Goal: Task Accomplishment & Management: Complete application form

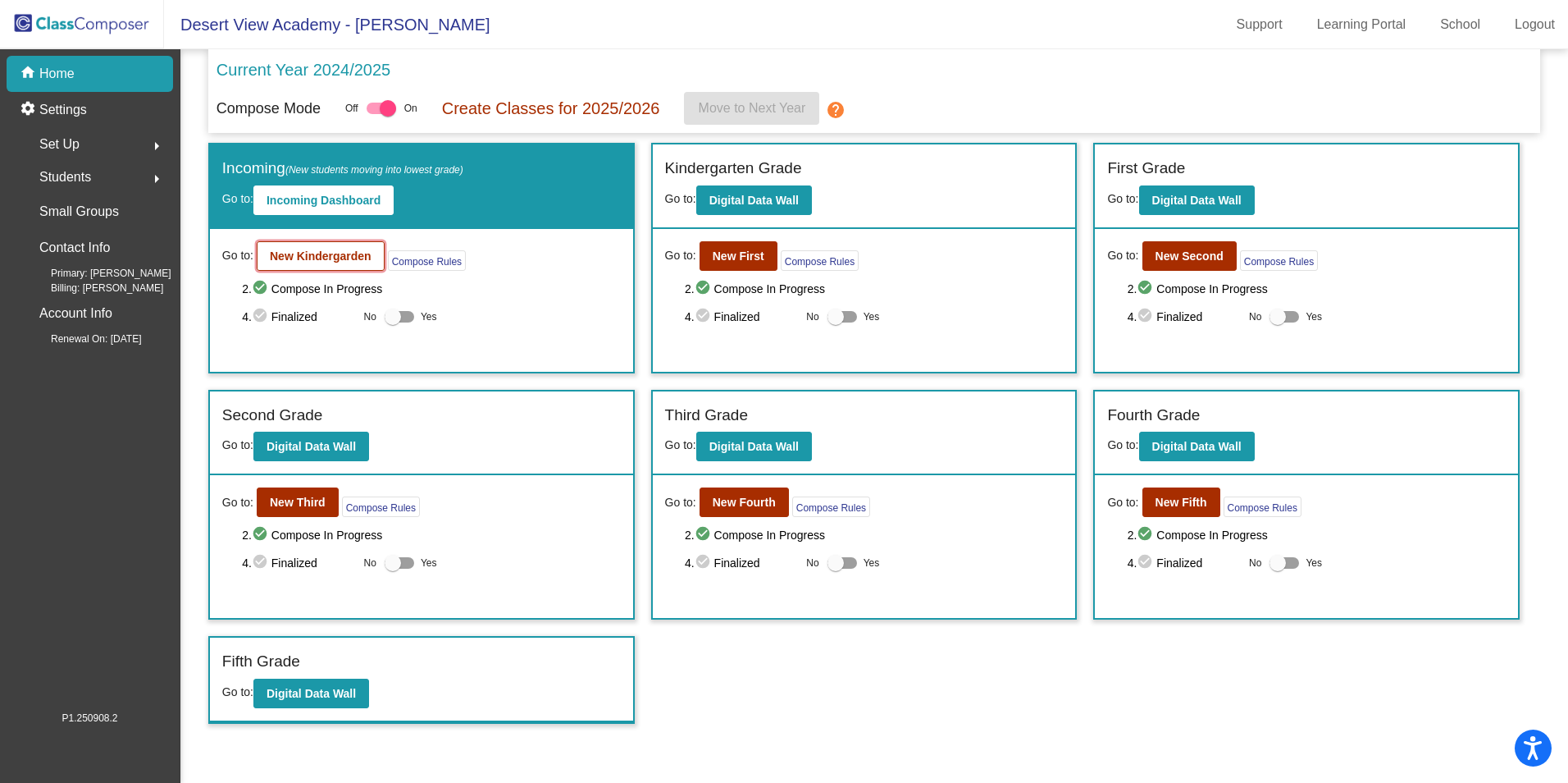
click at [321, 259] on b "New Kindergarden" at bounding box center [321, 256] width 102 height 13
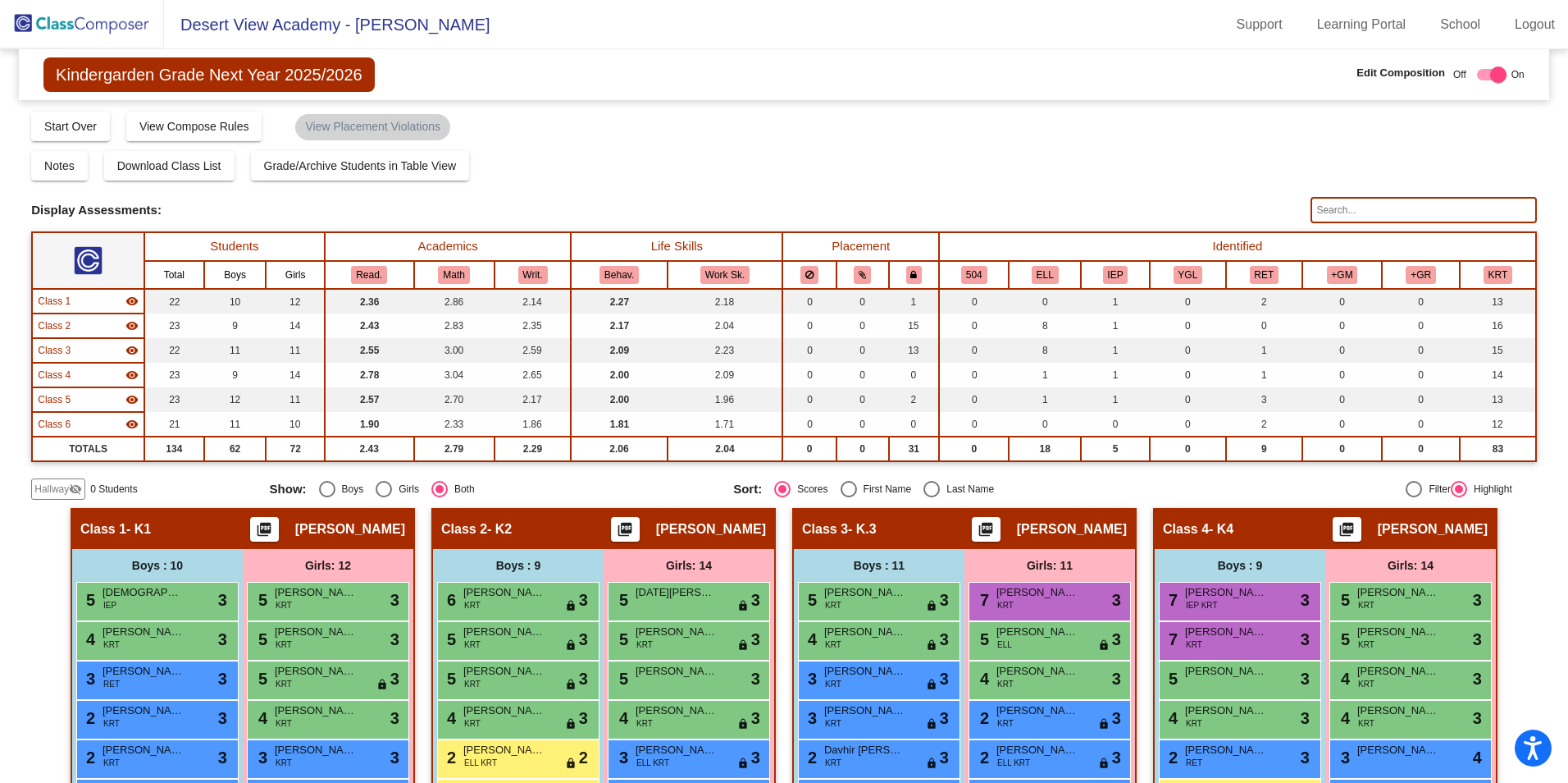
click at [58, 480] on div "Hallway visibility_off" at bounding box center [58, 489] width 55 height 21
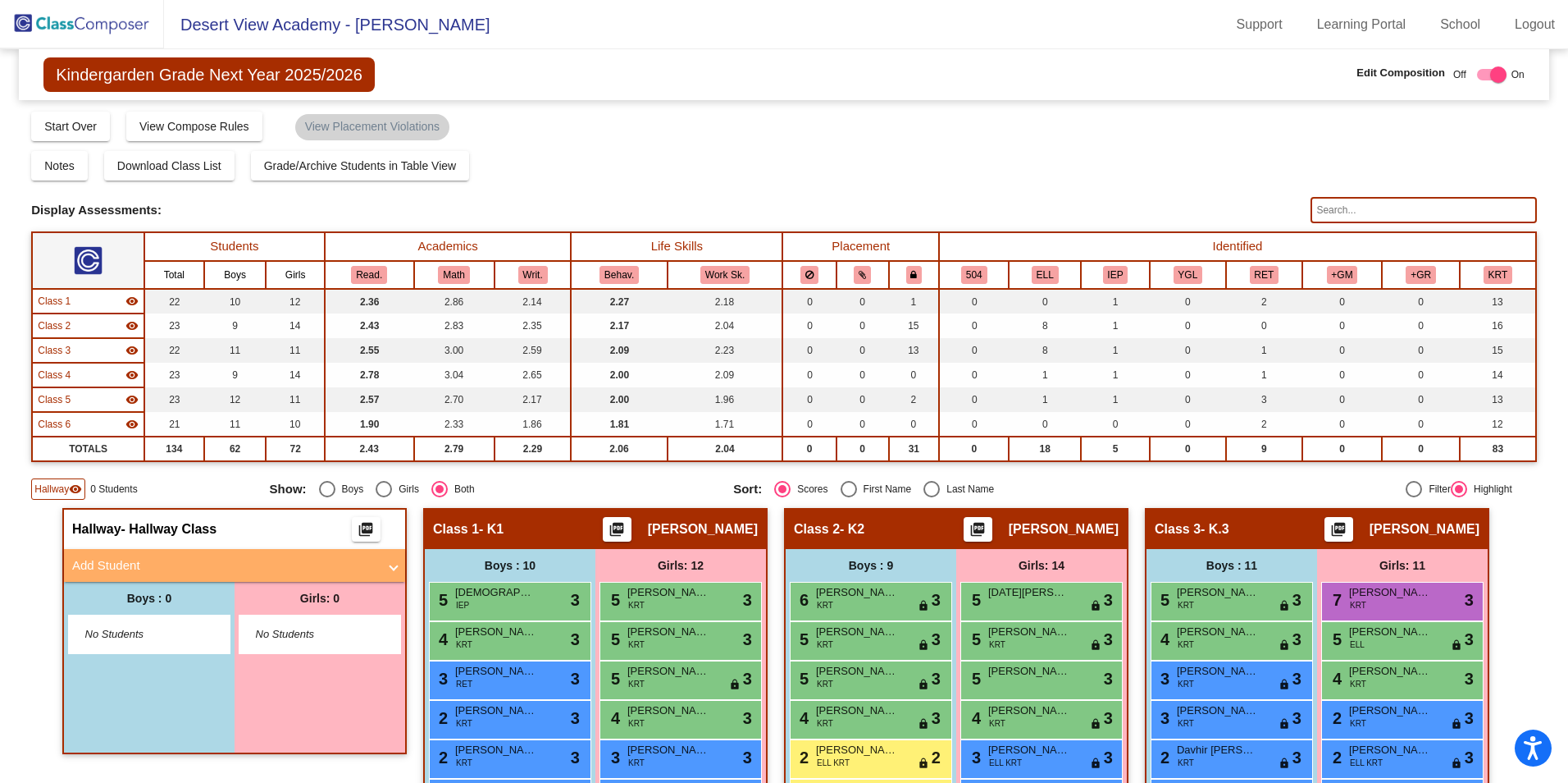
click at [129, 568] on mat-panel-title "Add Student" at bounding box center [224, 566] width 306 height 19
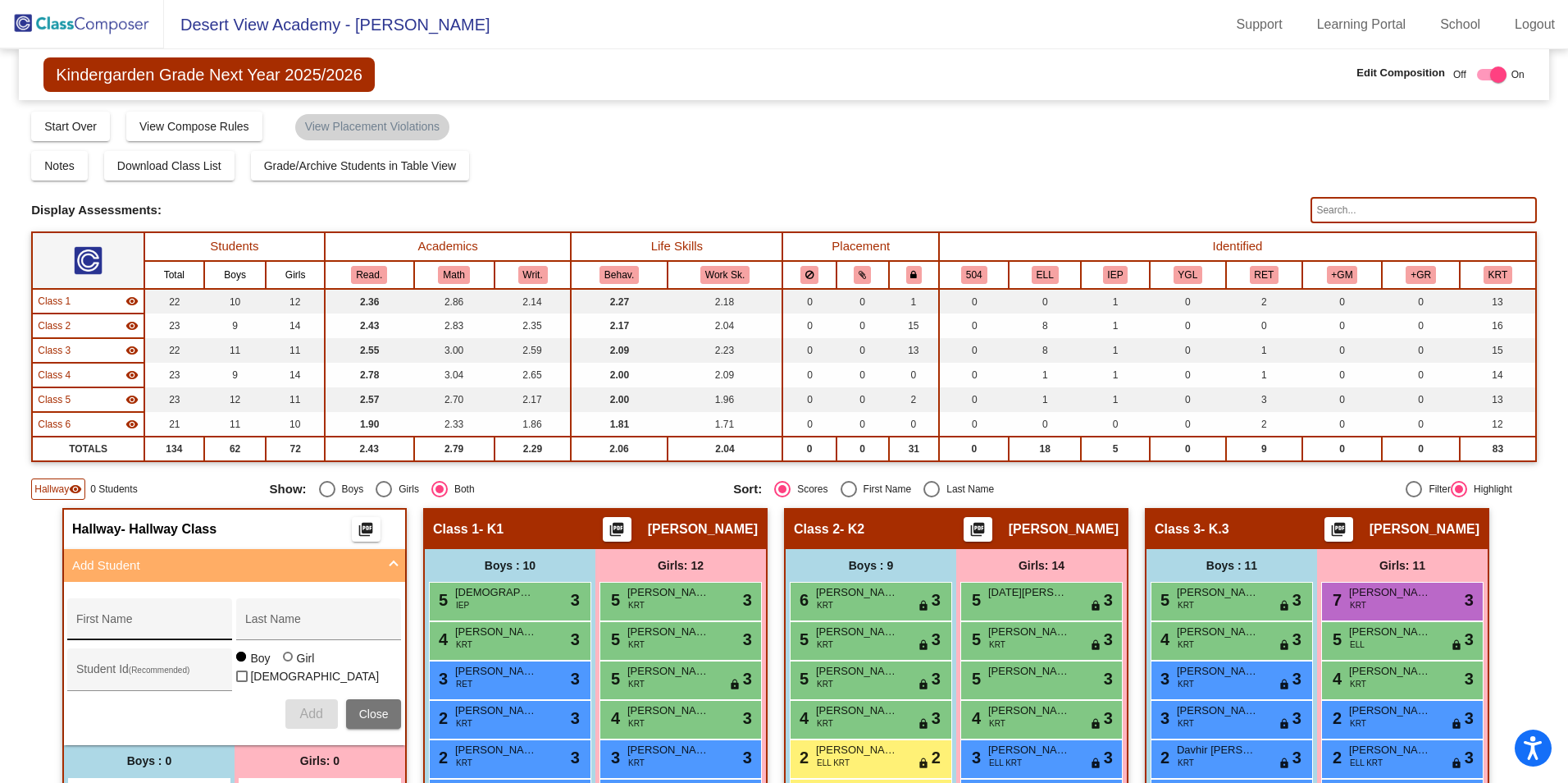
click at [136, 628] on input "First Name" at bounding box center [150, 626] width 148 height 13
type input "Lilah"
click at [271, 628] on input "Last Name" at bounding box center [319, 626] width 148 height 13
type input "[PERSON_NAME]"
click at [296, 666] on div "Girl" at bounding box center [306, 657] width 19 height 16
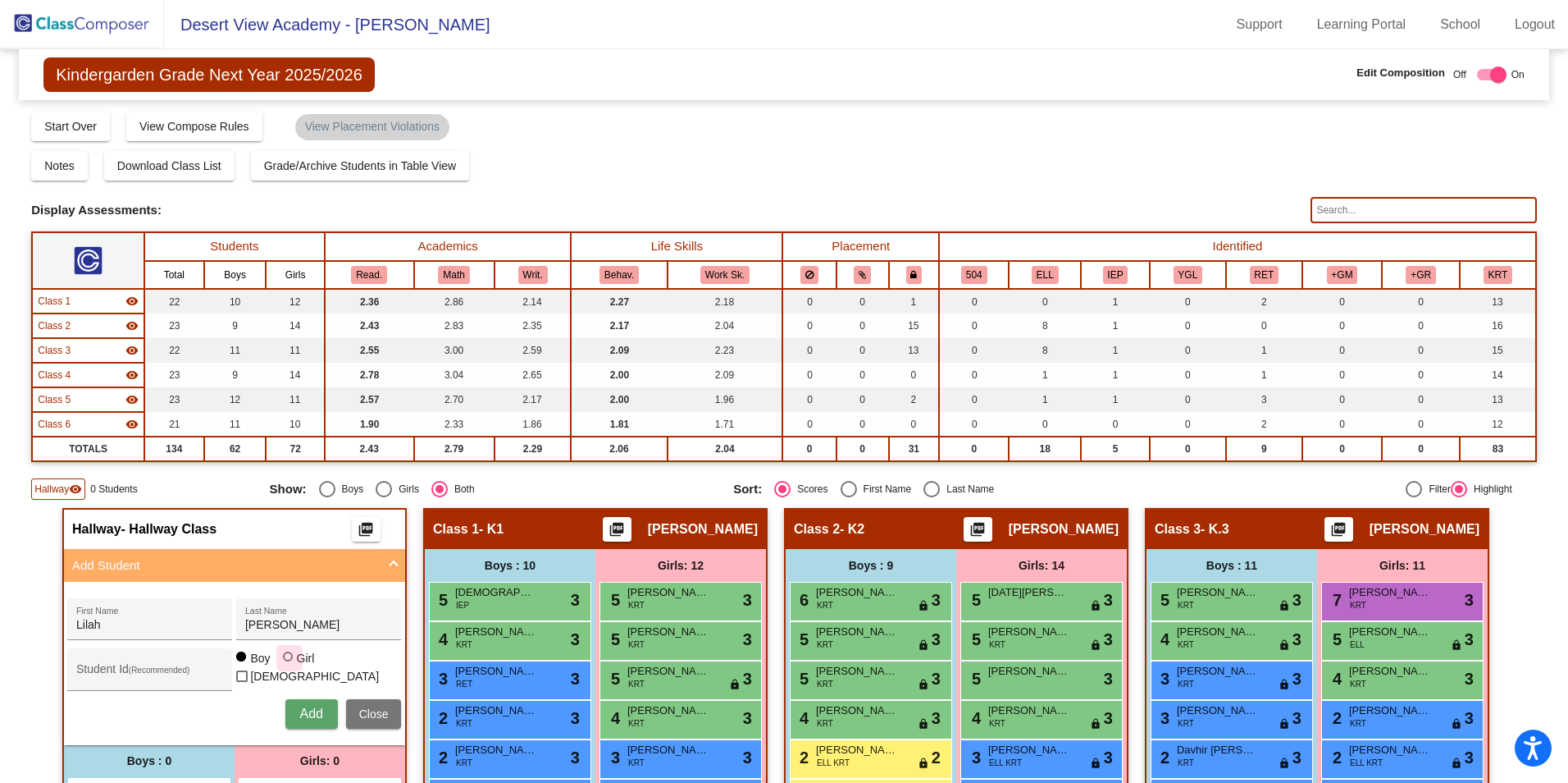
click at [289, 666] on input "Girl" at bounding box center [288, 665] width 1 height 1
radio input "true"
click at [300, 716] on span "Add" at bounding box center [311, 713] width 23 height 14
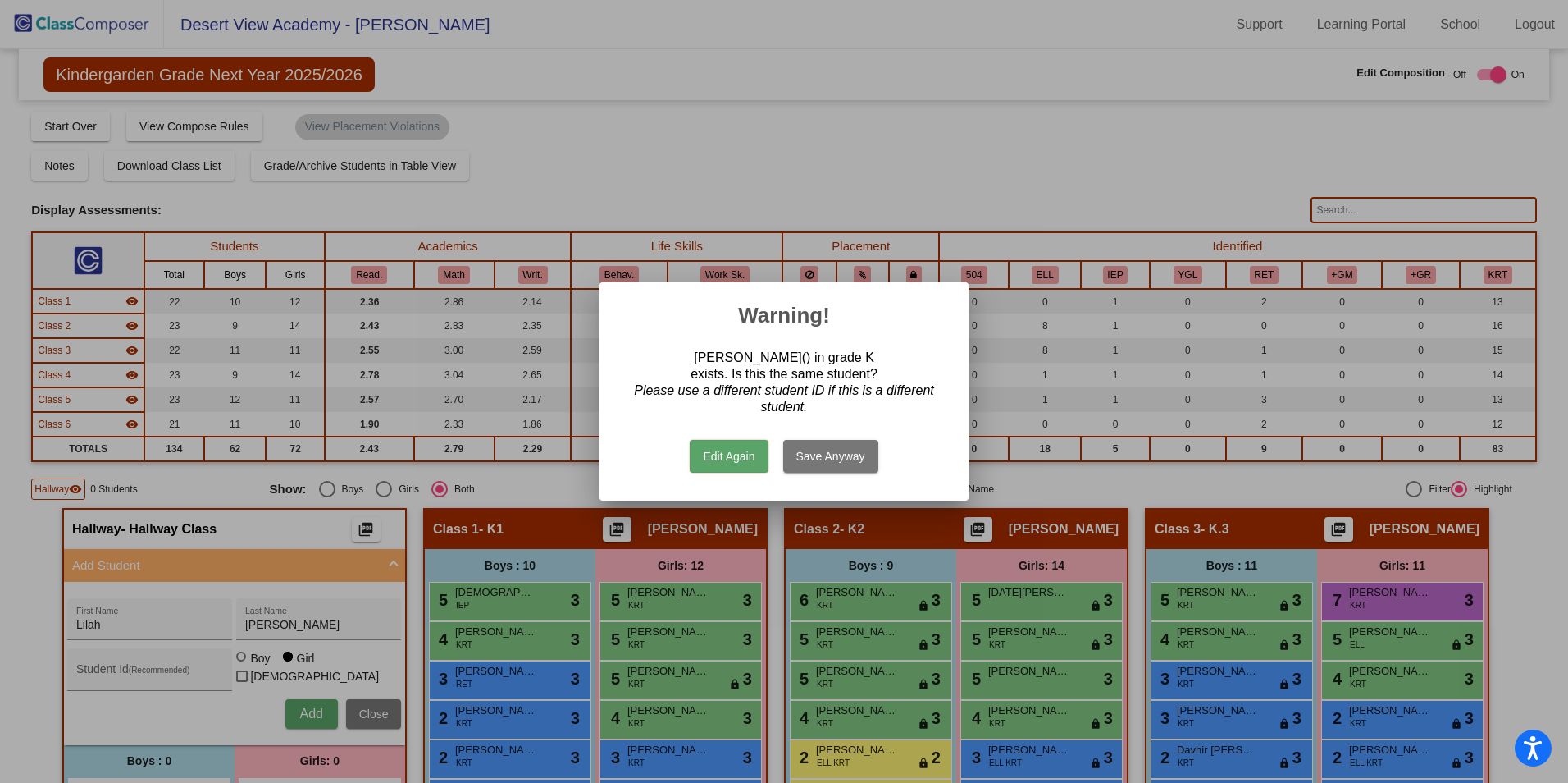
click at [745, 454] on button "Edit Again" at bounding box center [728, 456] width 78 height 33
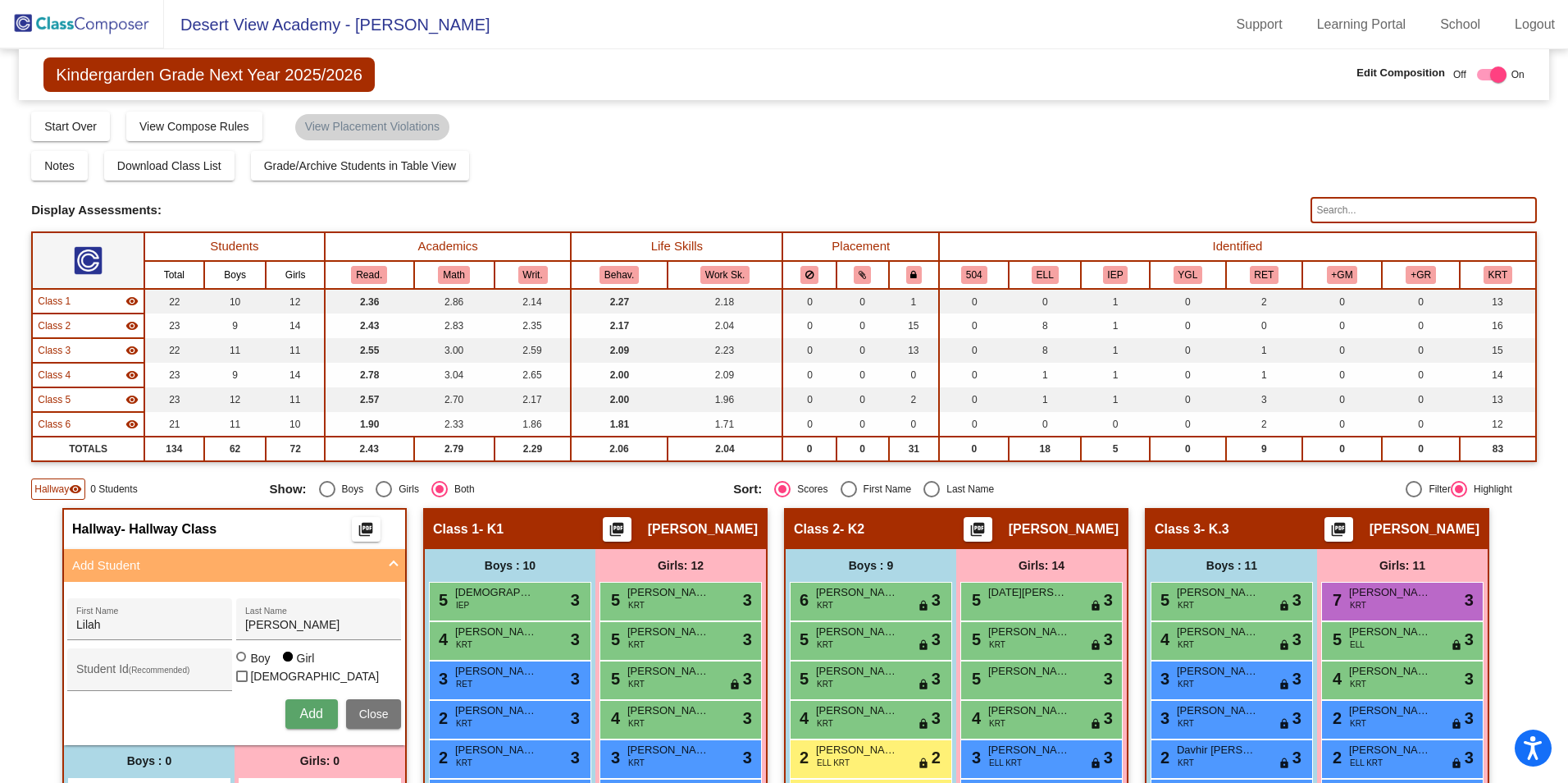
scroll to position [329, 0]
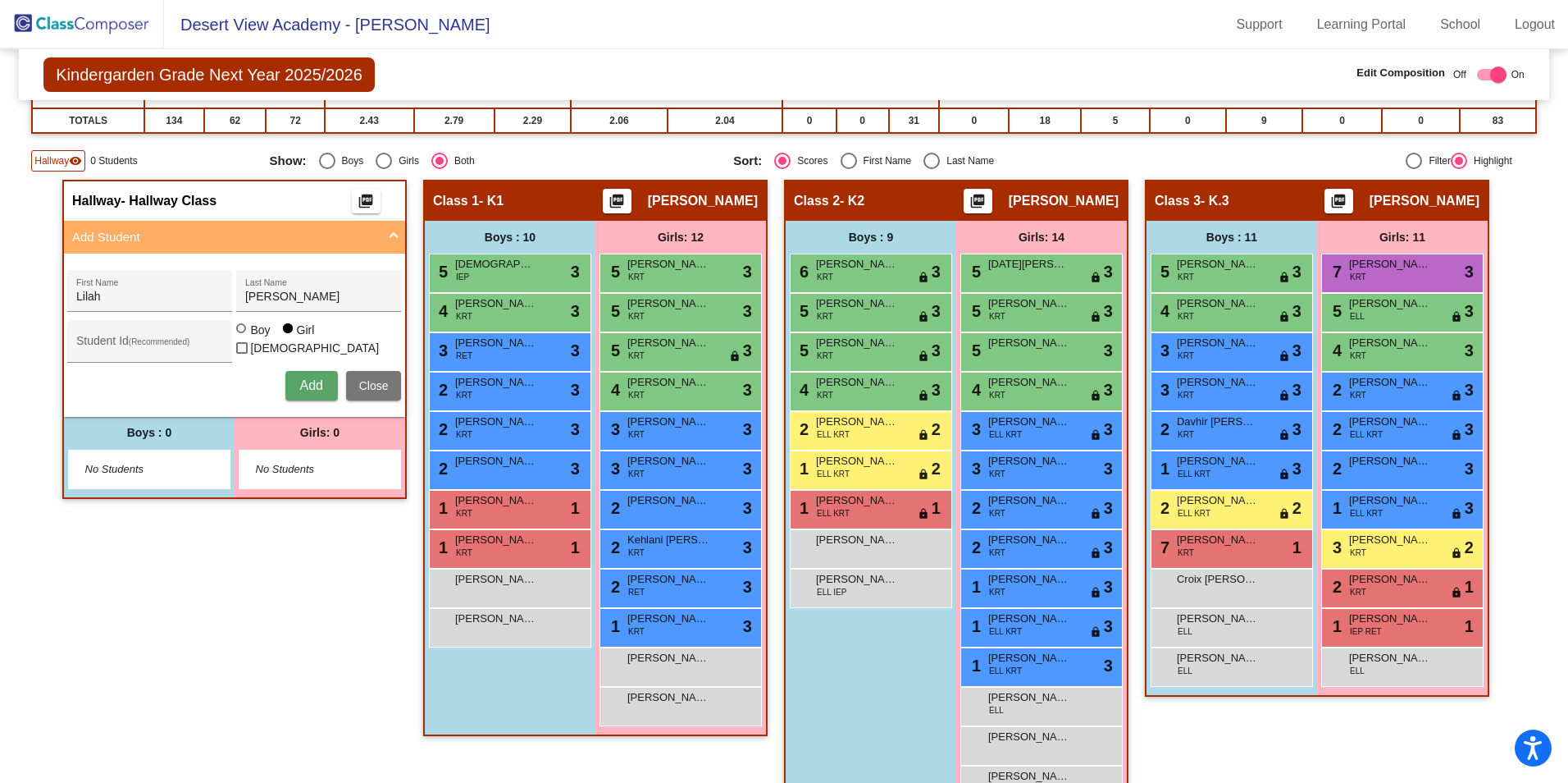
click at [294, 365] on div "[PERSON_NAME] First Name [PERSON_NAME] Last Name Student Id (Recommended) Boy G…" at bounding box center [235, 334] width 351 height 147
click at [294, 380] on button "Add" at bounding box center [311, 385] width 53 height 30
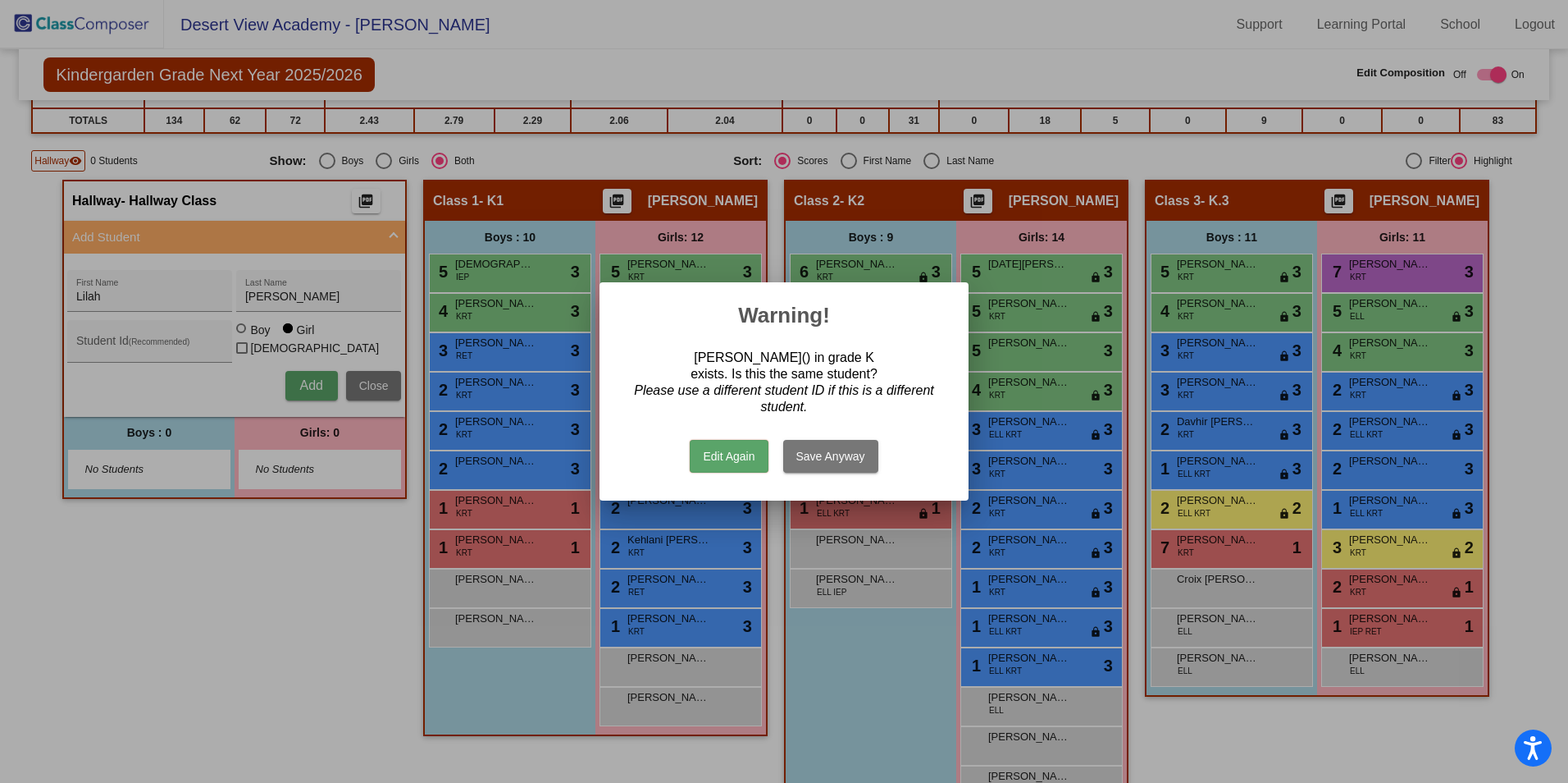
click at [831, 454] on button "Save Anyway" at bounding box center [830, 456] width 95 height 33
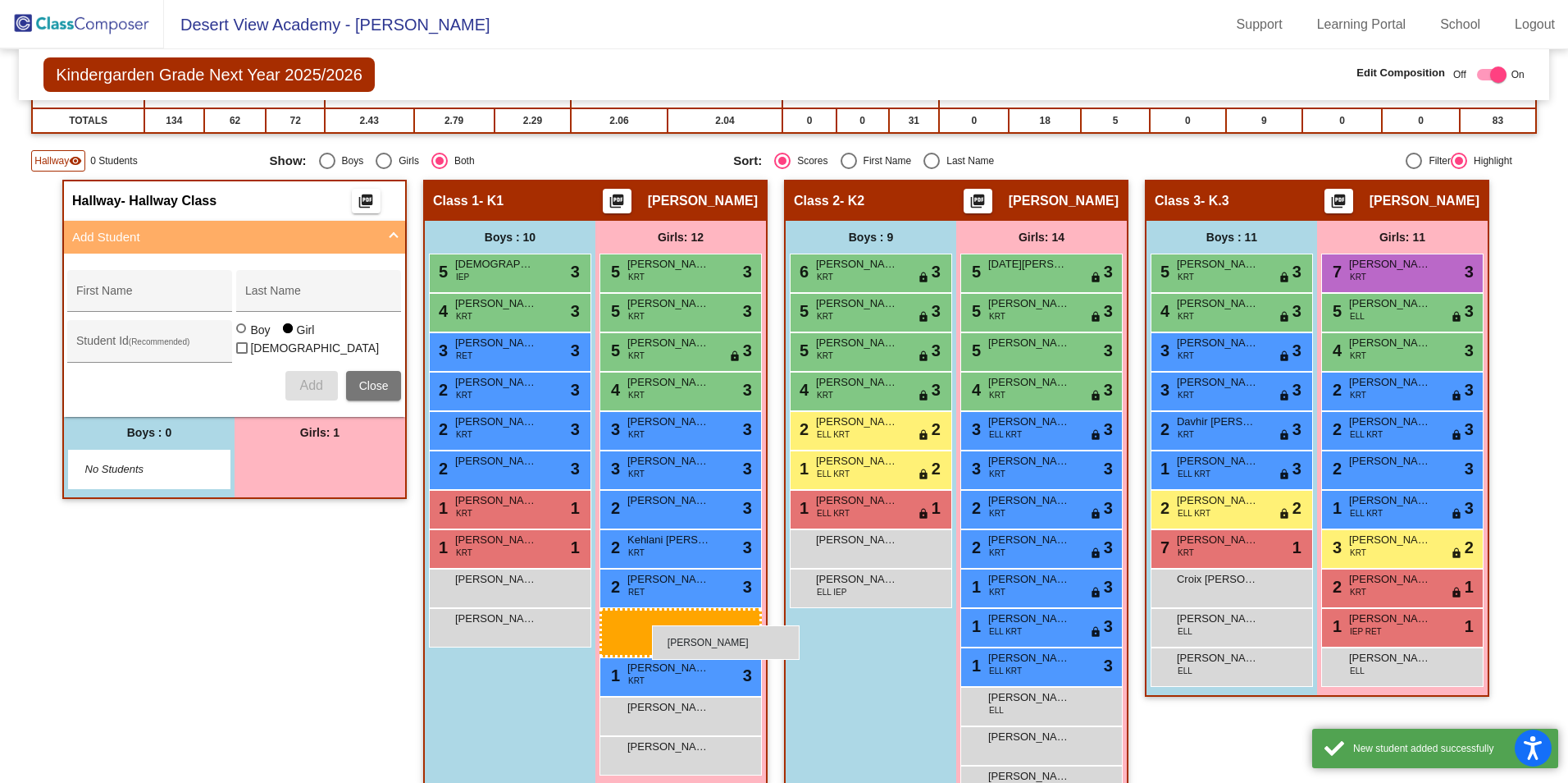
scroll to position [739, 0]
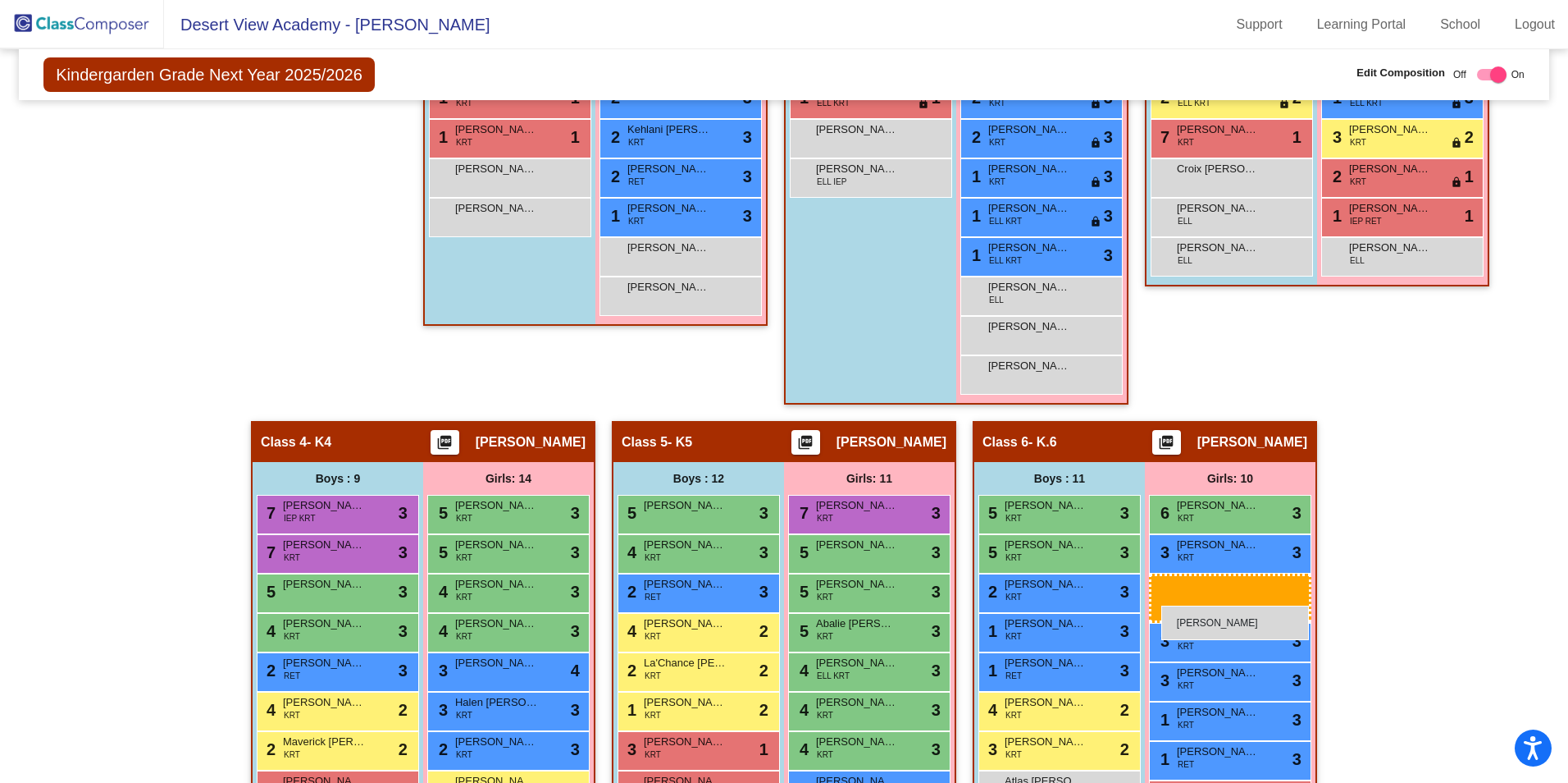
drag, startPoint x: 334, startPoint y: 458, endPoint x: 1162, endPoint y: 606, distance: 841.1
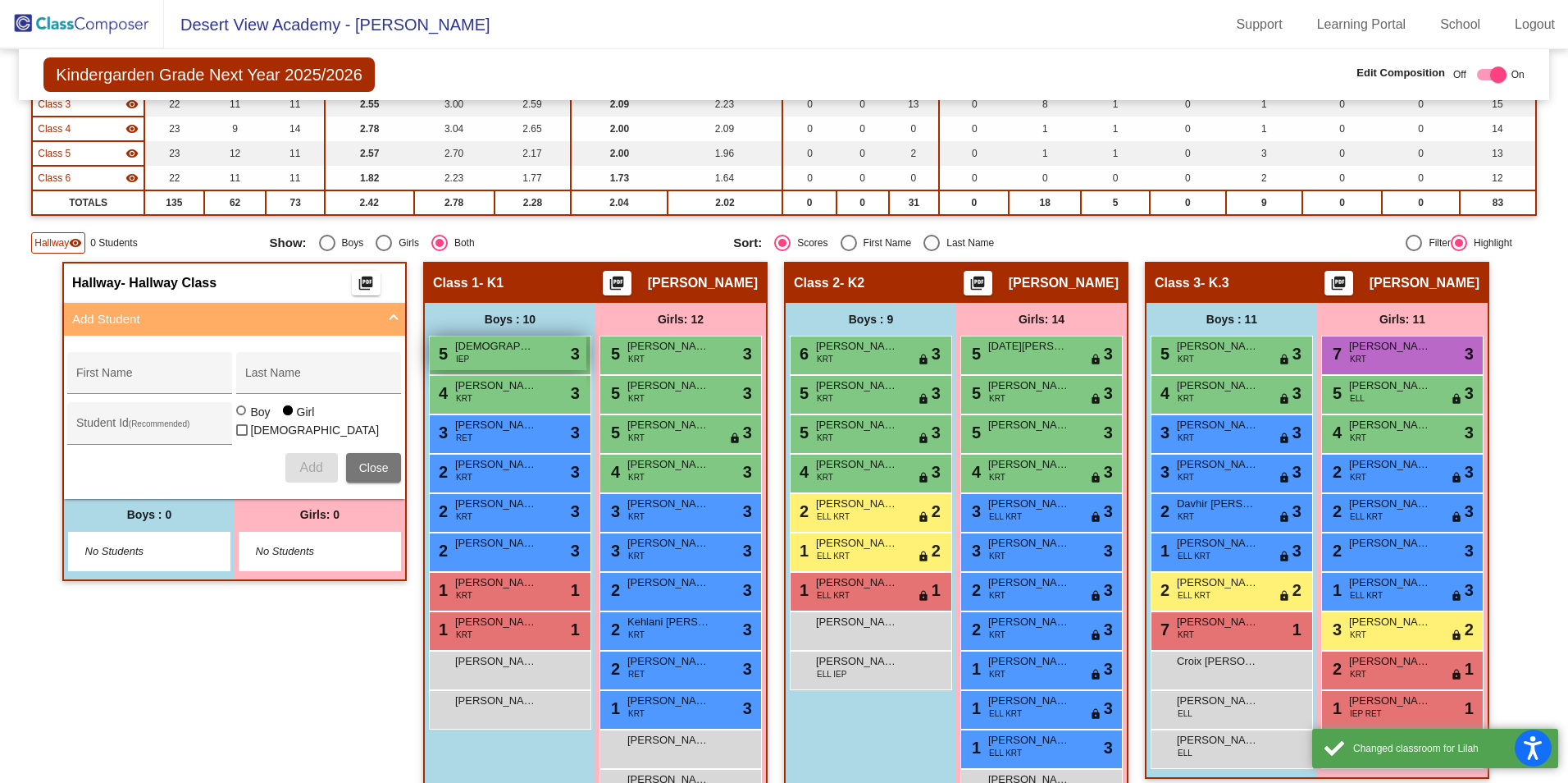
scroll to position [0, 0]
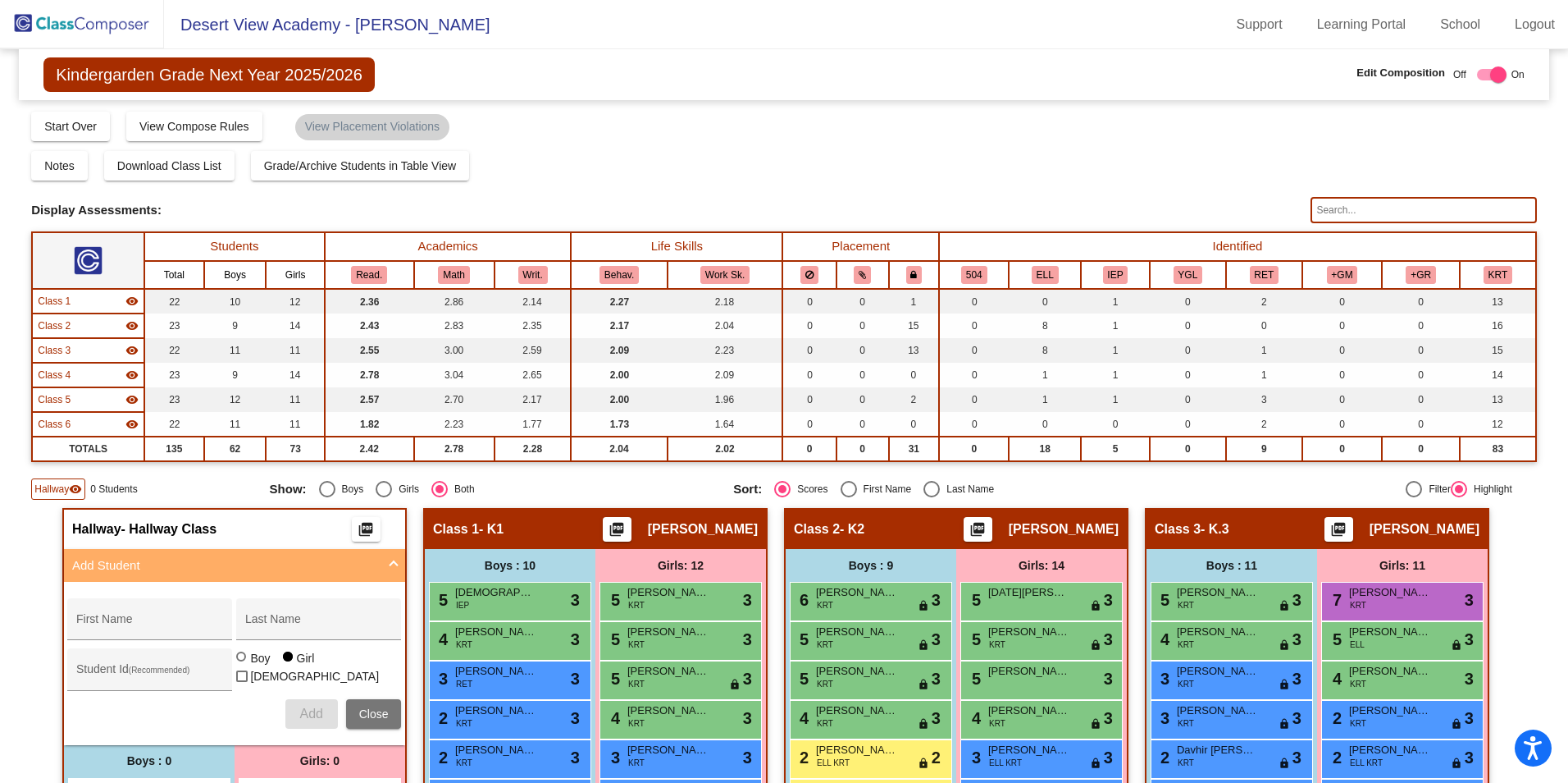
click at [133, 24] on img at bounding box center [81, 24] width 164 height 49
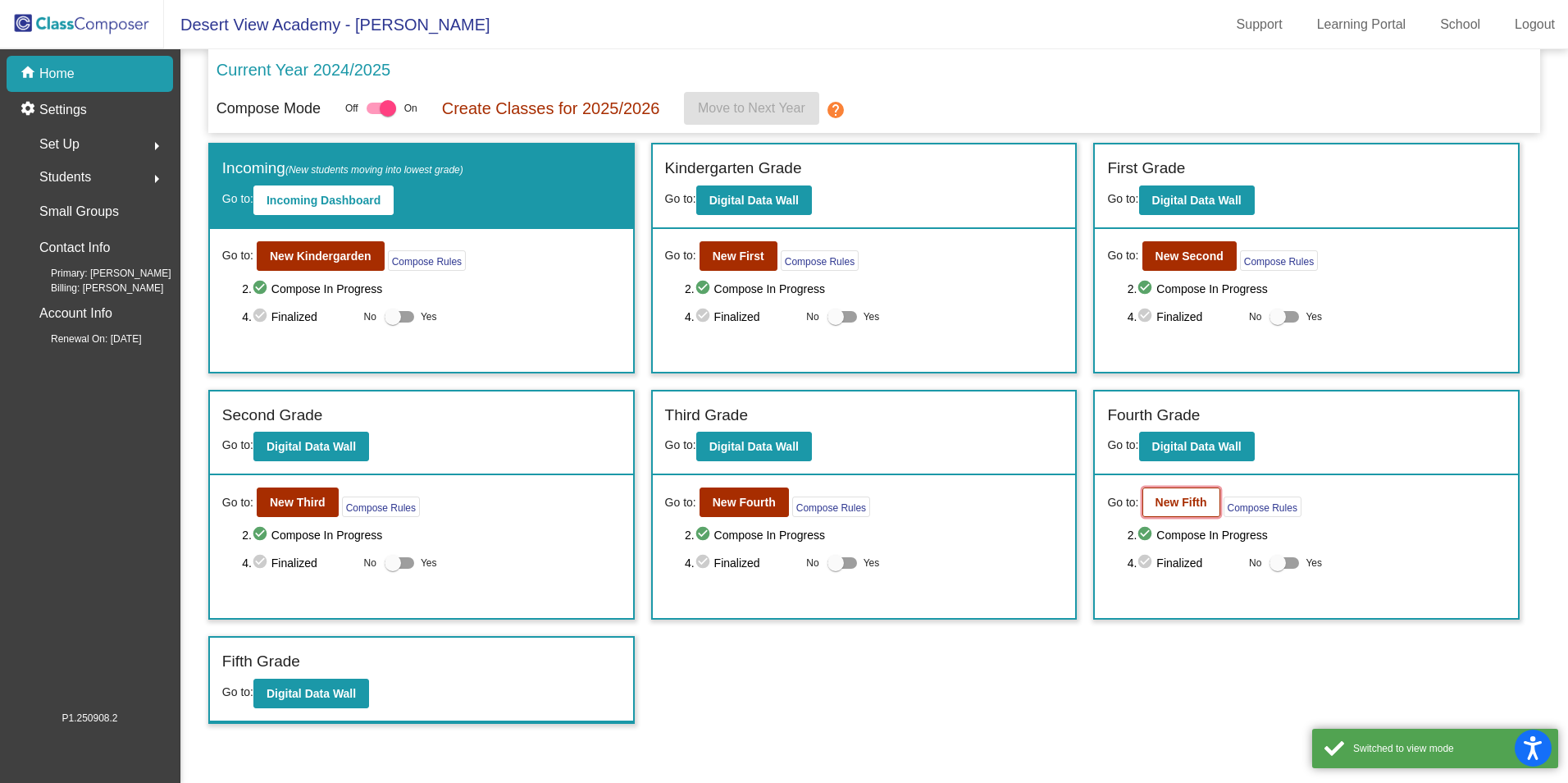
click at [1167, 506] on b "New Fifth" at bounding box center [1182, 502] width 52 height 13
